Goal: Download file/media

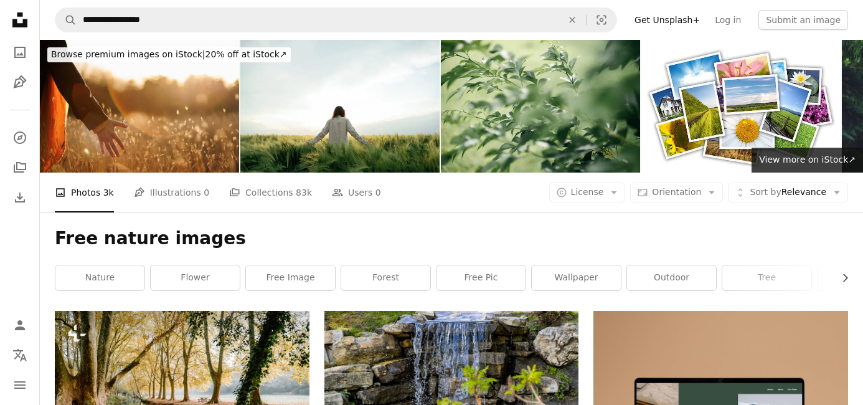
scroll to position [199, 0]
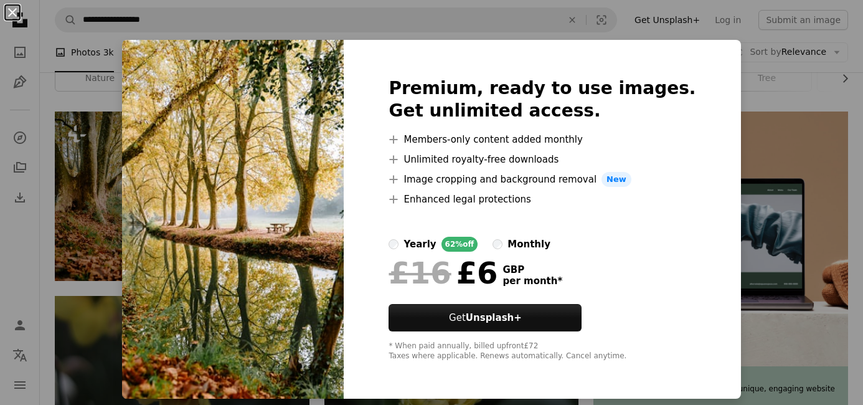
click at [8, 17] on button "An X shape" at bounding box center [12, 12] width 15 height 15
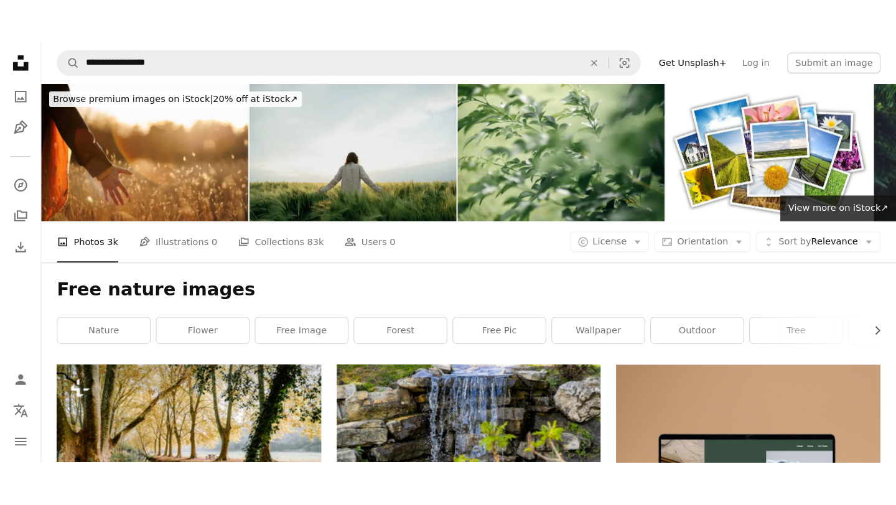
scroll to position [199, 0]
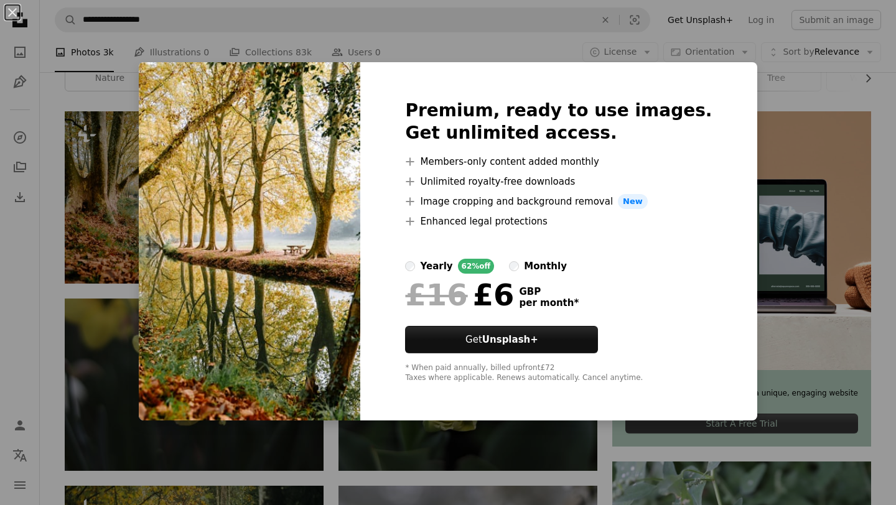
click at [792, 329] on div "An X shape Premium, ready to use images. Get unlimited access. A plus sign Memb…" at bounding box center [448, 252] width 896 height 505
